Goal: Book appointment/travel/reservation

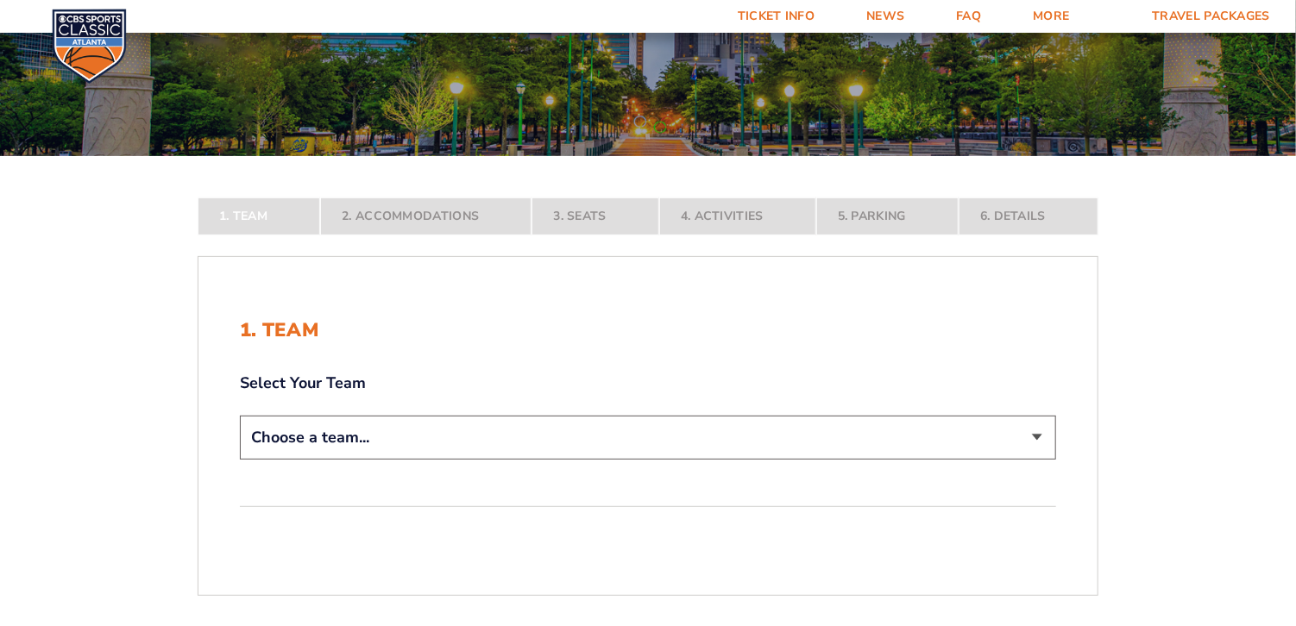
scroll to position [311, 0]
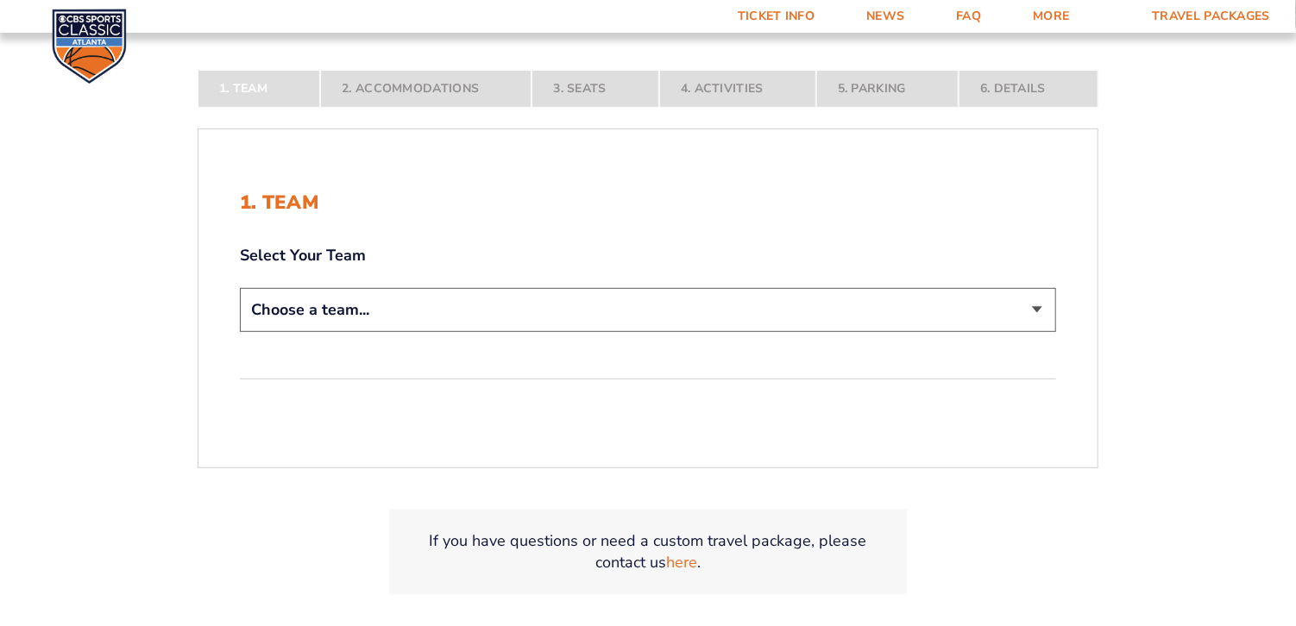
click at [1001, 299] on select "Choose a team... [US_STATE] Wildcats [US_STATE] State Buckeyes [US_STATE] Tar H…" at bounding box center [648, 310] width 816 height 44
select select "12956"
click at [240, 332] on select "Choose a team... [US_STATE] Wildcats [US_STATE] State Buckeyes [US_STATE] Tar H…" at bounding box center [648, 310] width 816 height 44
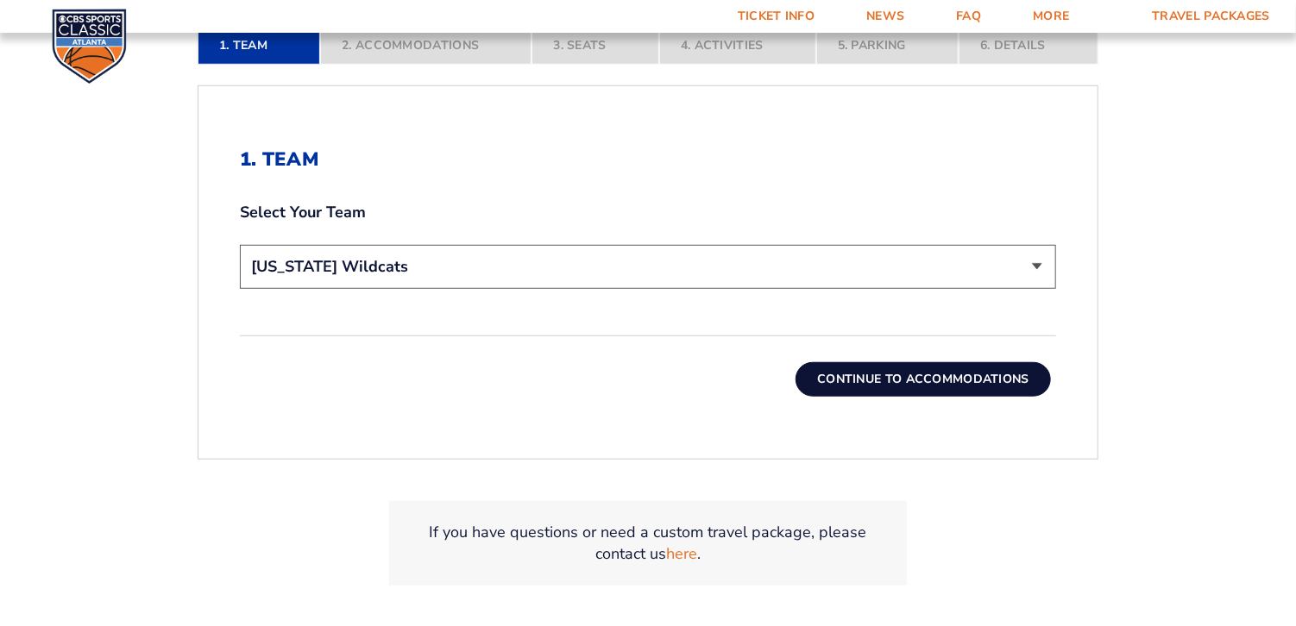
scroll to position [478, 0]
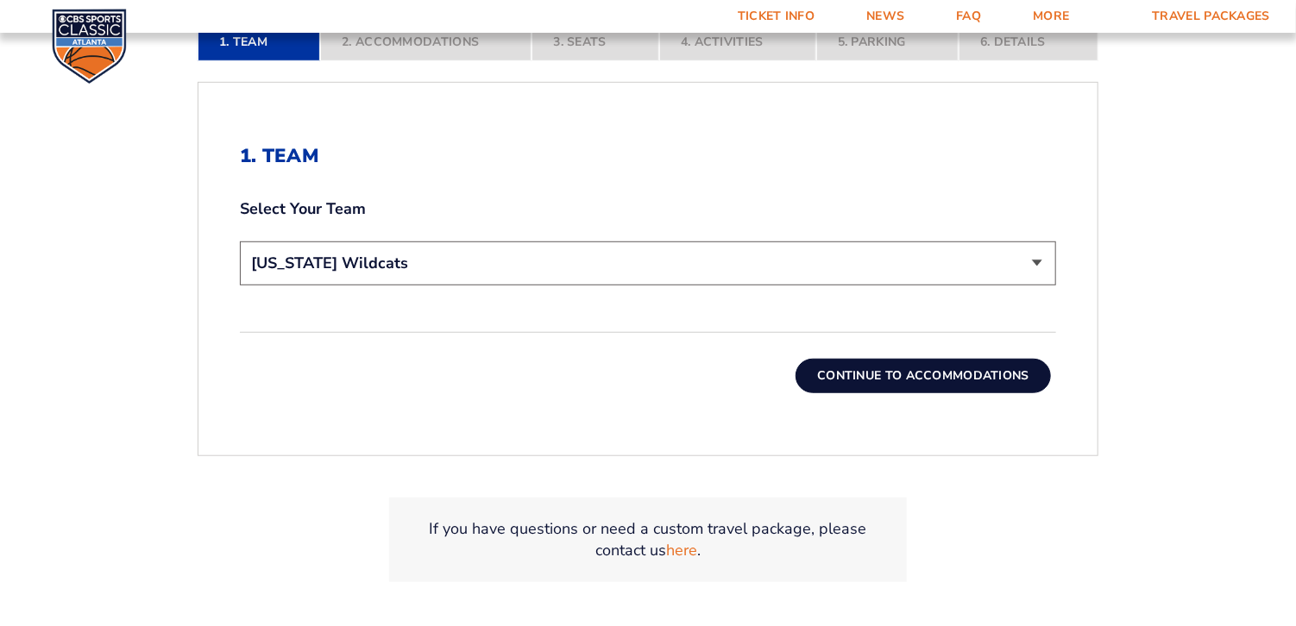
click at [958, 373] on button "Continue To Accommodations" at bounding box center [922, 376] width 255 height 35
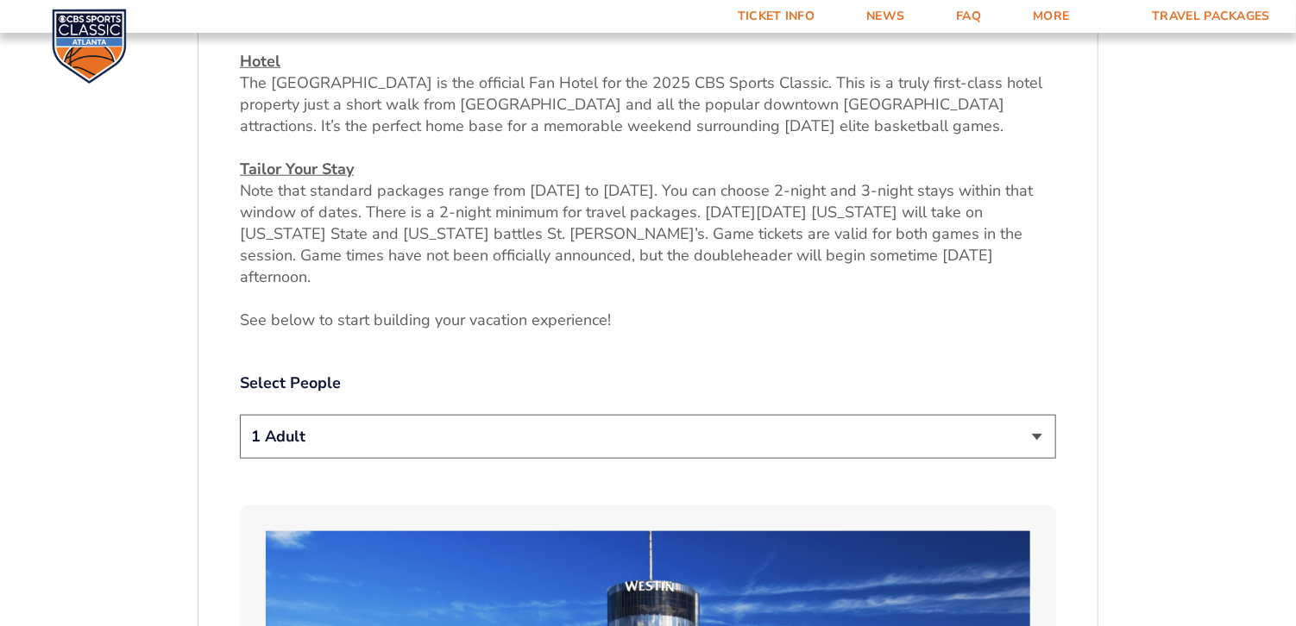
scroll to position [757, 0]
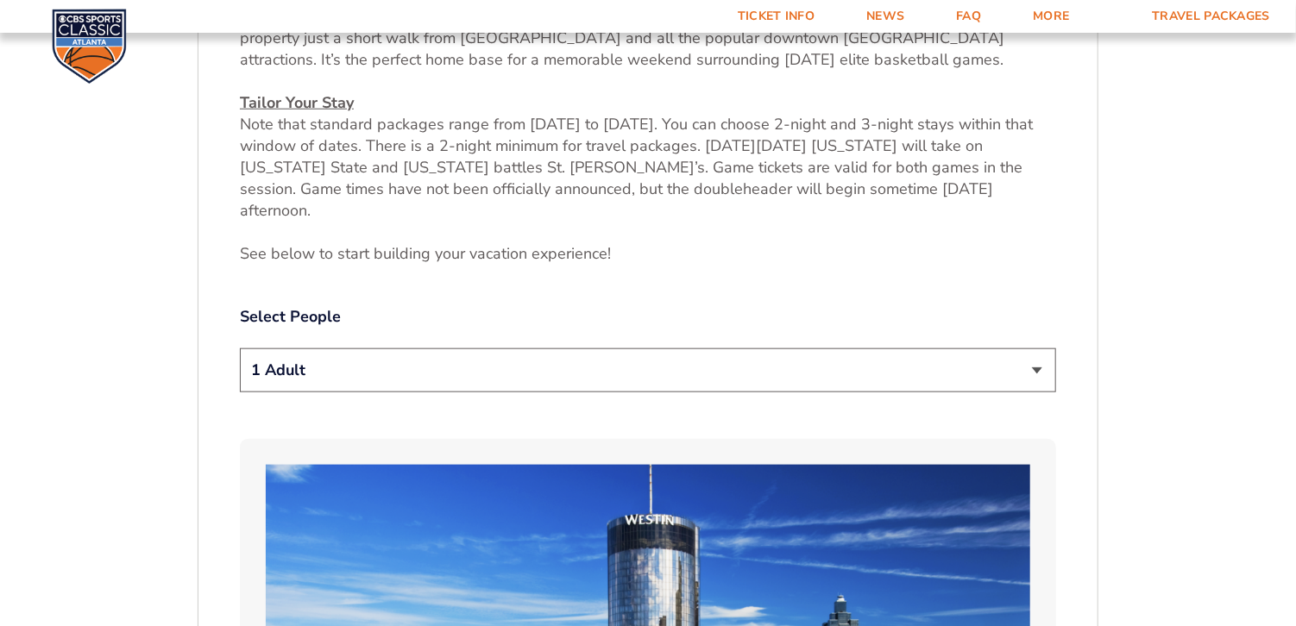
click at [1042, 349] on select "1 Adult 2 Adults 3 Adults 4 Adults 2 Adults + 1 Child 2 Adults + 2 Children 2 A…" at bounding box center [648, 371] width 816 height 44
select select "2 Adults"
click at [240, 349] on select "1 Adult 2 Adults 3 Adults 4 Adults 2 Adults + 1 Child 2 Adults + 2 Children 2 A…" at bounding box center [648, 371] width 816 height 44
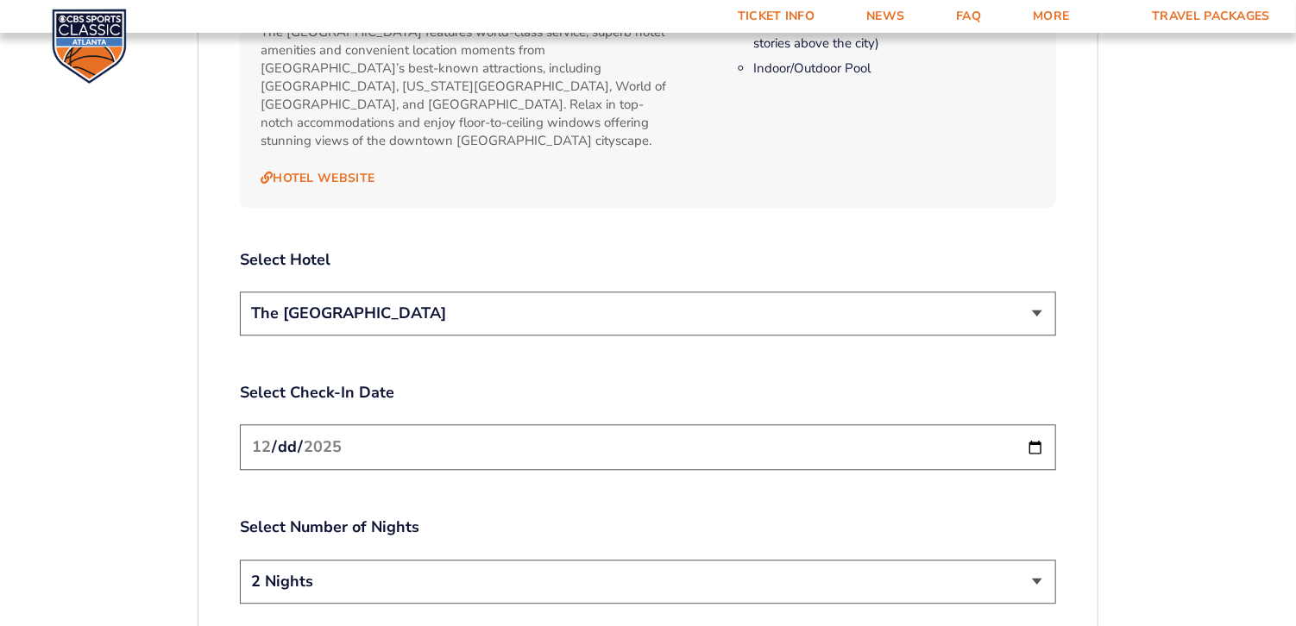
scroll to position [1911, 0]
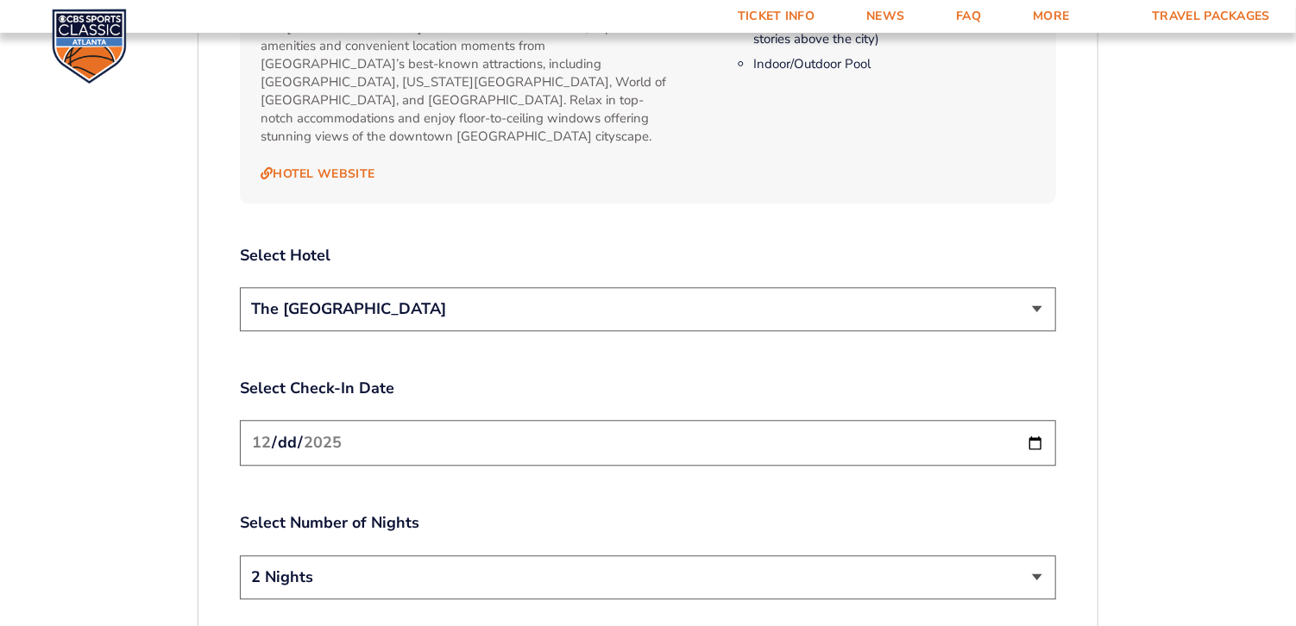
click at [1038, 287] on select "The [GEOGRAPHIC_DATA]" at bounding box center [648, 309] width 816 height 44
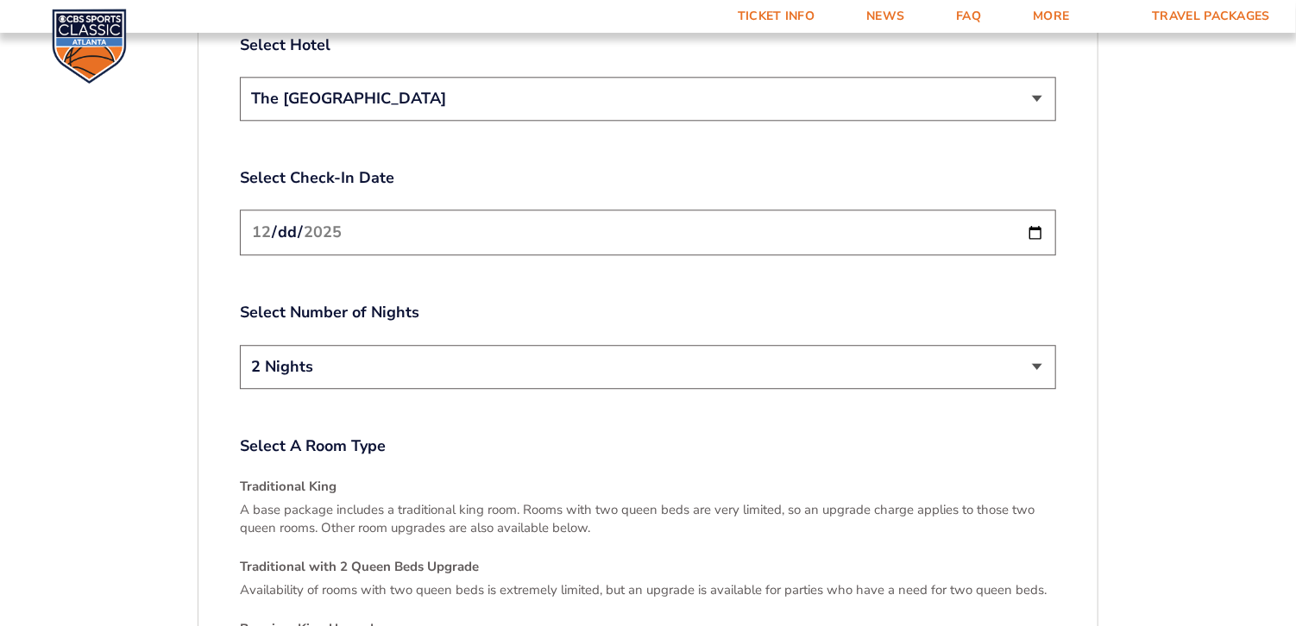
scroll to position [2116, 0]
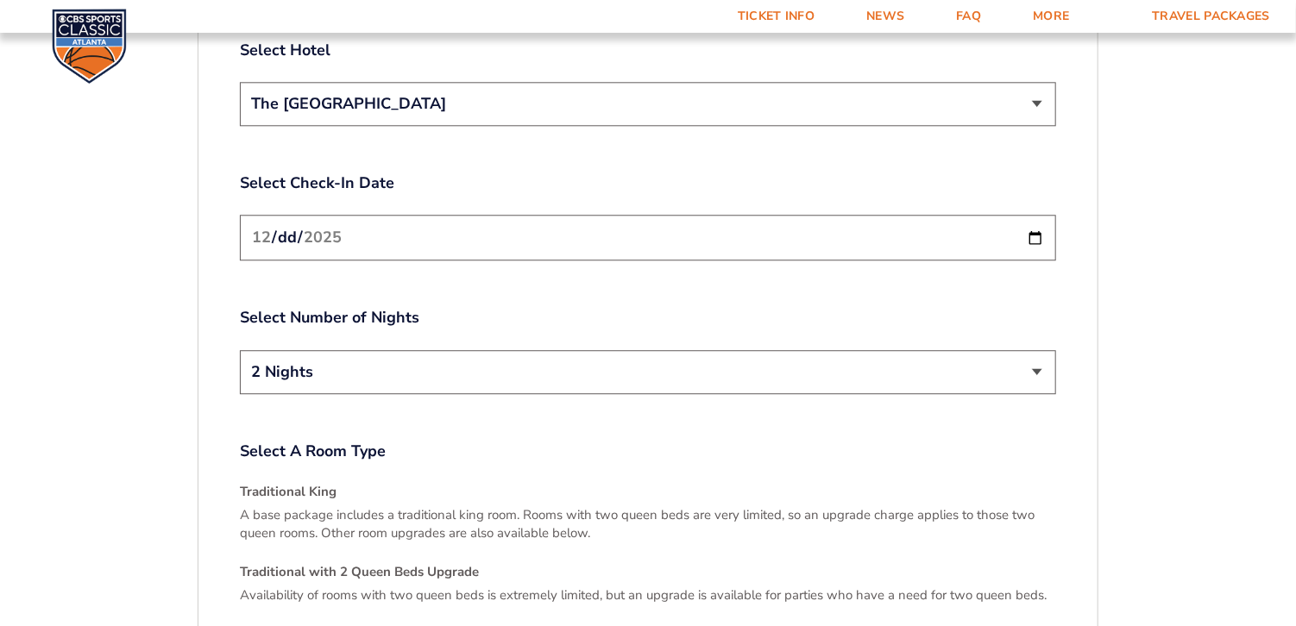
click at [1023, 350] on select "2 Nights 3 Nights" at bounding box center [648, 372] width 816 height 44
select select "3 Nights"
click at [240, 350] on select "2 Nights 3 Nights" at bounding box center [648, 372] width 816 height 44
click at [1036, 215] on input "[DATE]" at bounding box center [648, 238] width 816 height 46
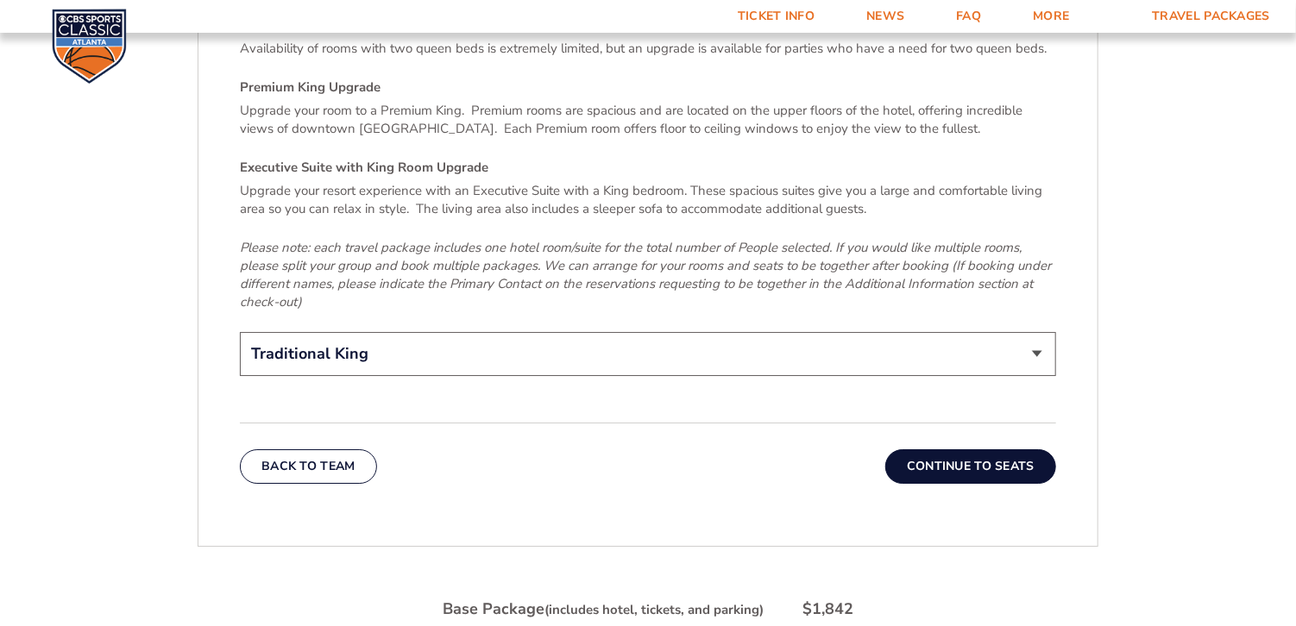
scroll to position [2667, 0]
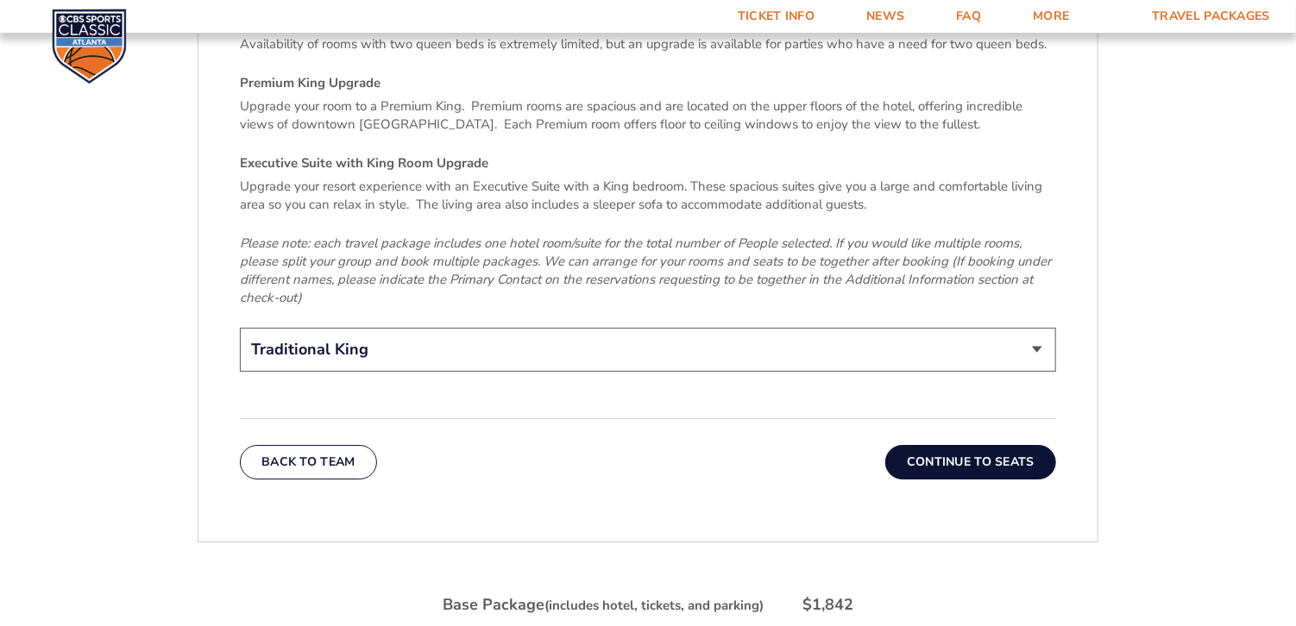
click at [1038, 328] on select "Traditional King Traditional with 2 Queen Beds Upgrade (+$45 per night) Premium…" at bounding box center [648, 350] width 816 height 44
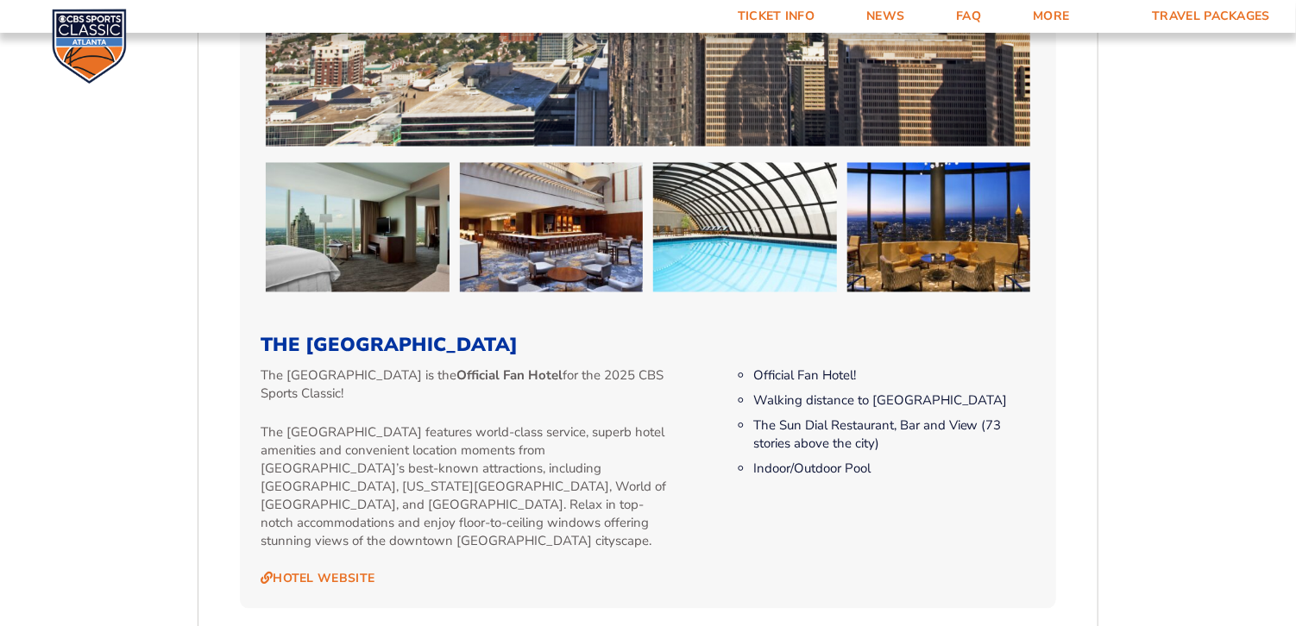
scroll to position [0, 0]
